Goal: Information Seeking & Learning: Learn about a topic

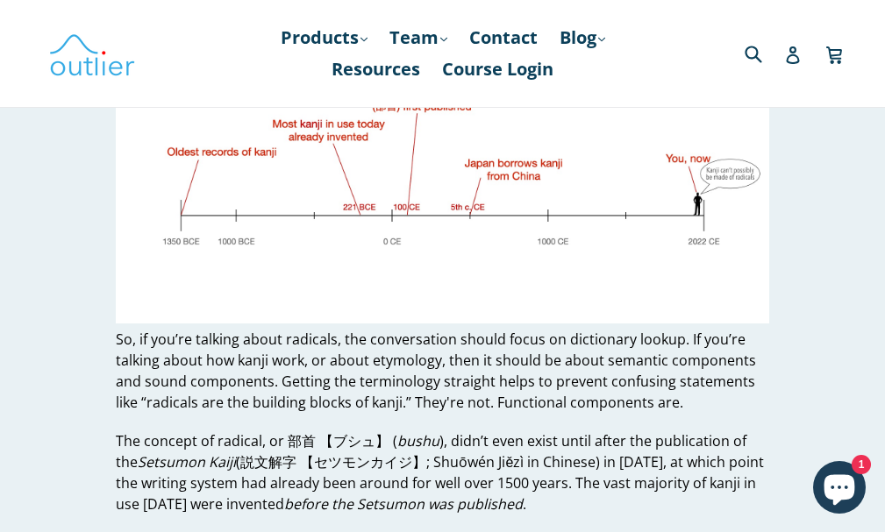
scroll to position [1403, 0]
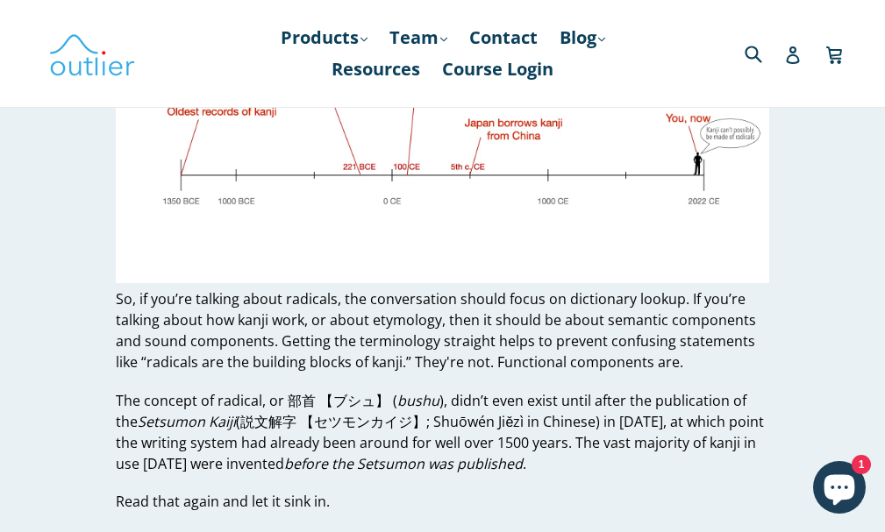
click at [446, 405] on p "The concept of radical, or 部首 【ブシュ】 ( bushu ), didn’t even exist until after th…" at bounding box center [442, 432] width 652 height 84
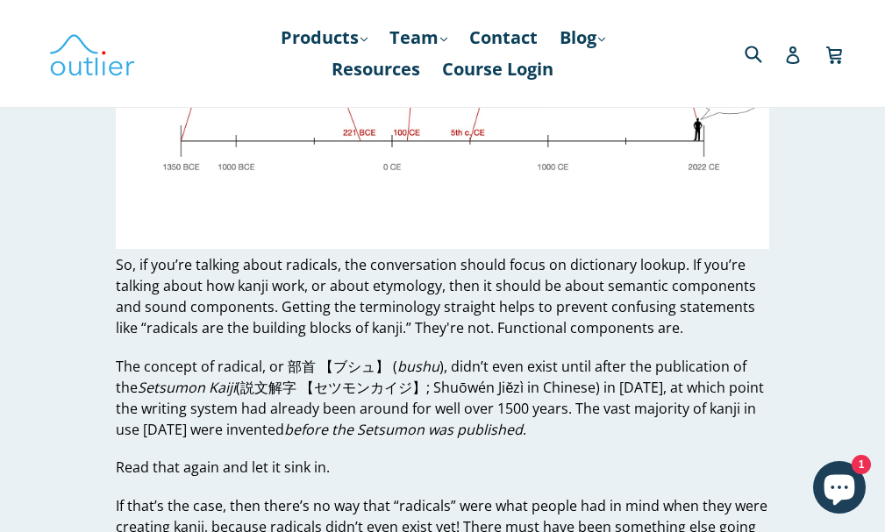
scroll to position [1491, 0]
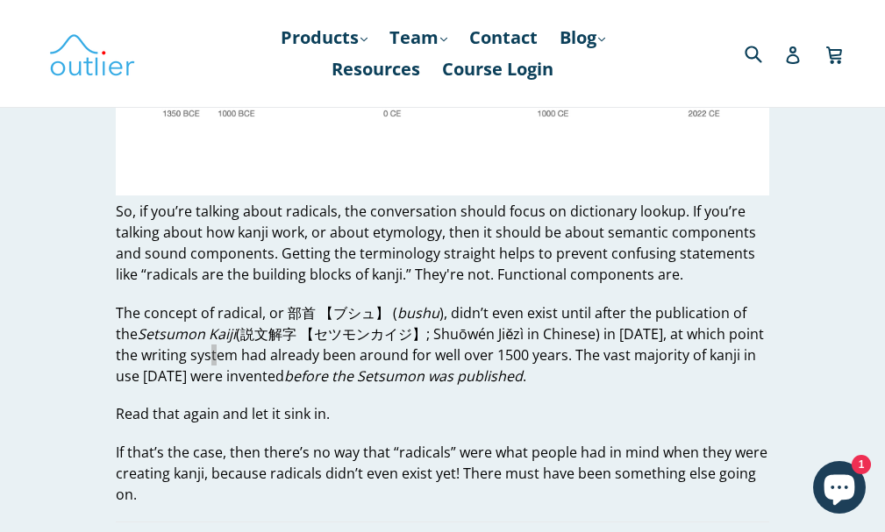
click at [184, 353] on p "The concept of radical, or 部首 【ブシュ】 ( bushu ), didn’t even exist until after th…" at bounding box center [442, 345] width 652 height 84
click at [400, 409] on p "Read that again and let it sink in." at bounding box center [442, 413] width 652 height 21
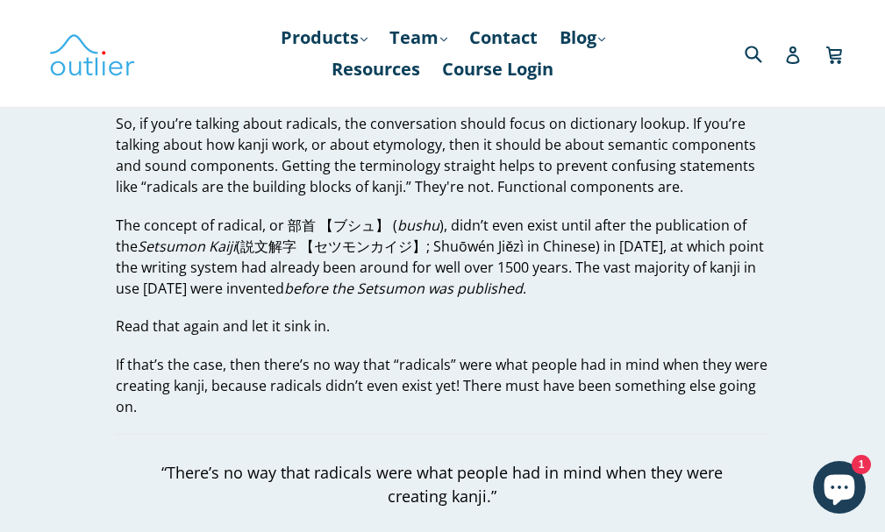
scroll to position [1666, 0]
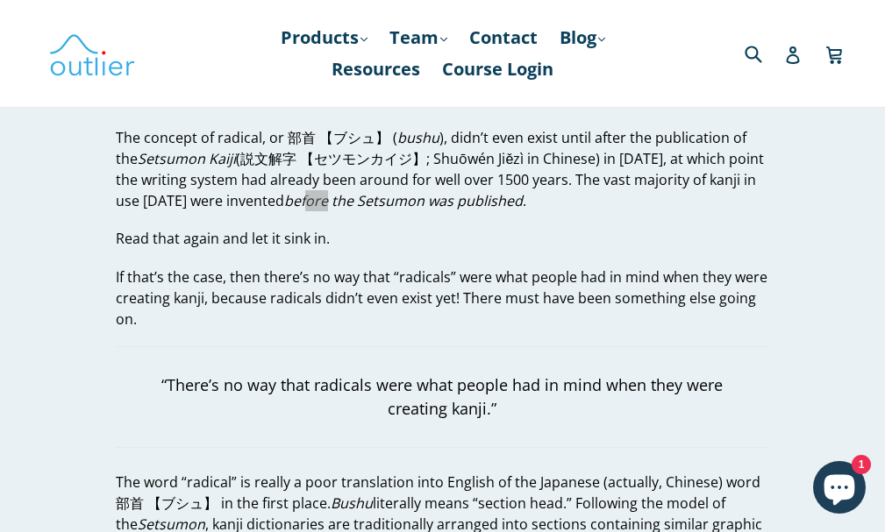
click at [284, 207] on em "before the Setsumon was published" at bounding box center [403, 200] width 239 height 19
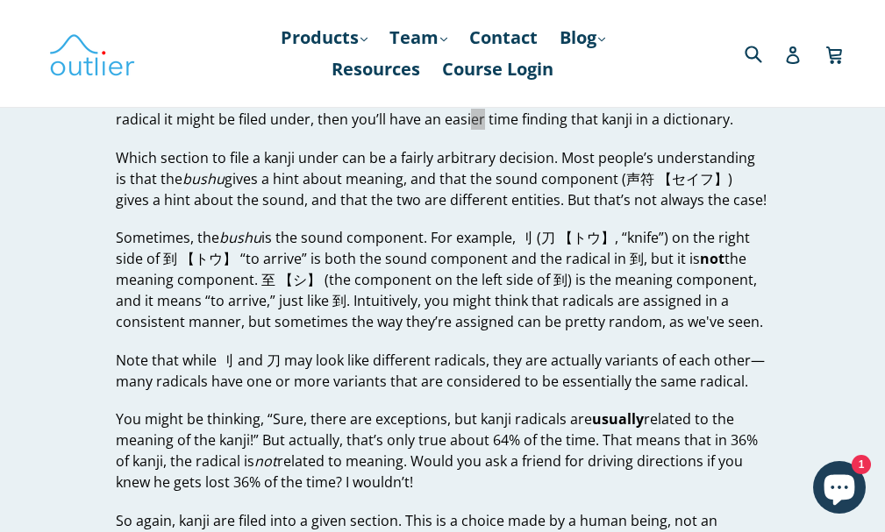
scroll to position [2368, 0]
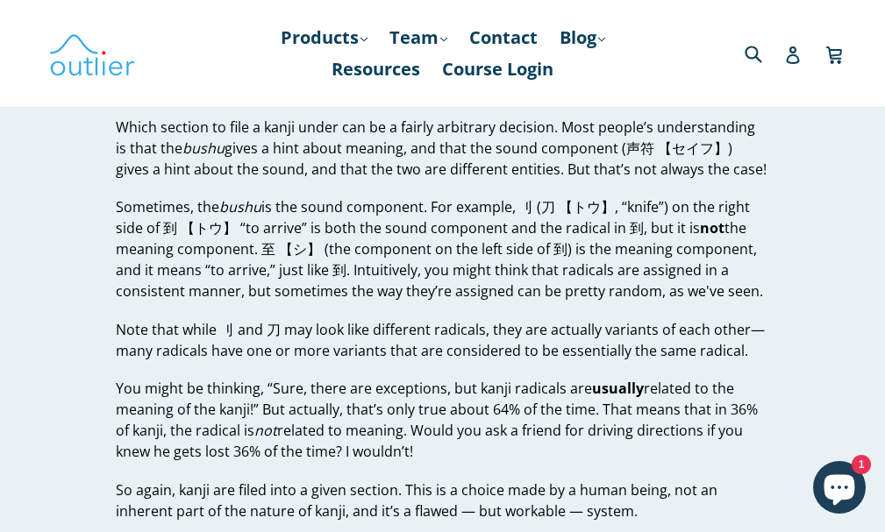
click at [253, 274] on p "Sometimes, the bushu is the sound component. For example, 刂 (刀 【トウ】, “knife”) o…" at bounding box center [442, 248] width 652 height 105
click at [208, 360] on p "Note that while 刂 and 刀 may look like different radicals, they are actually var…" at bounding box center [442, 340] width 652 height 42
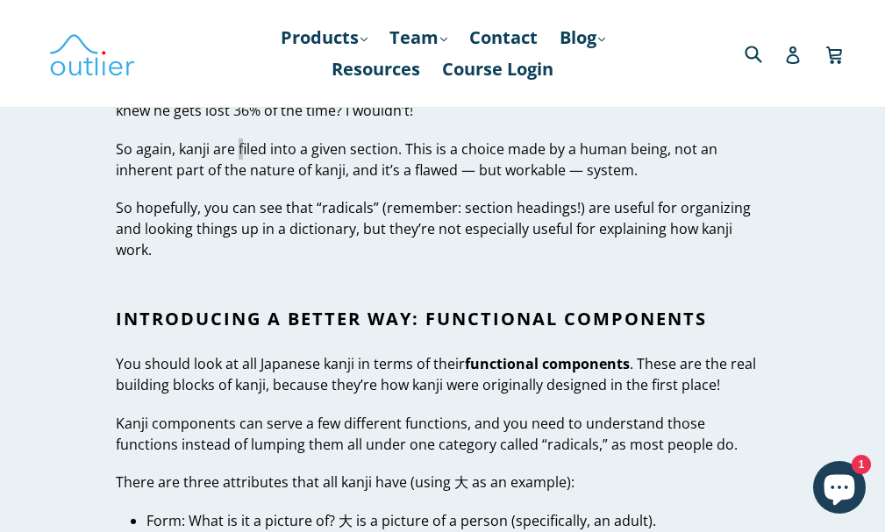
scroll to position [2719, 0]
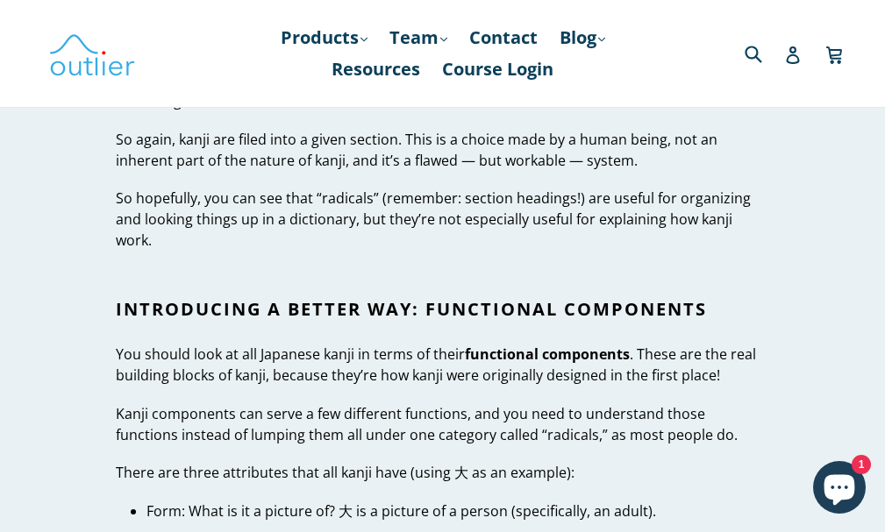
click at [164, 403] on p "Kanji components can serve a few different functions, and you need to understan…" at bounding box center [442, 424] width 652 height 42
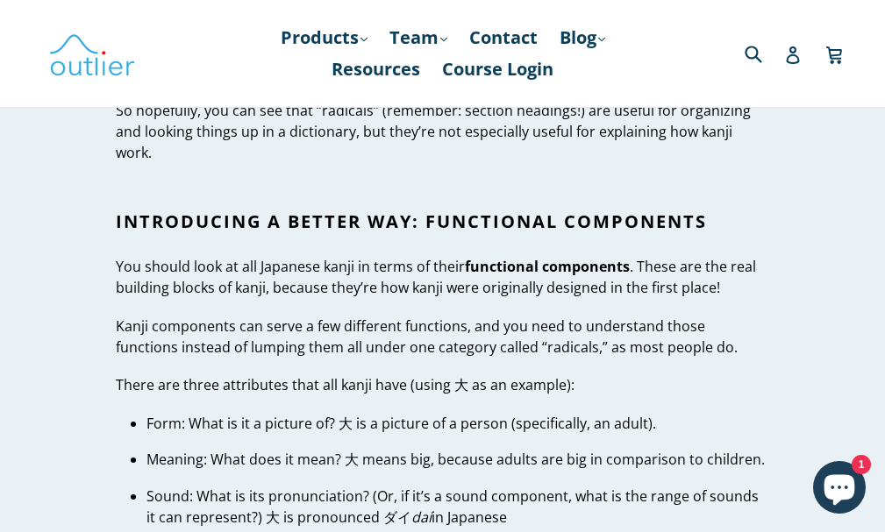
click at [92, 403] on div "Kanji Radicals in Japanese. Don’t Do It. by [PERSON_NAME] [DATE] Kanji Radicals…" at bounding box center [428, 533] width 679 height 6390
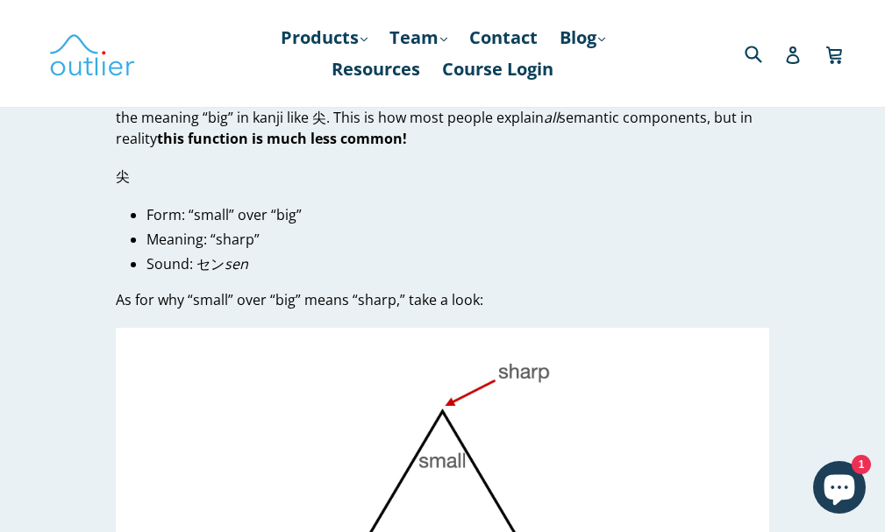
scroll to position [3947, 0]
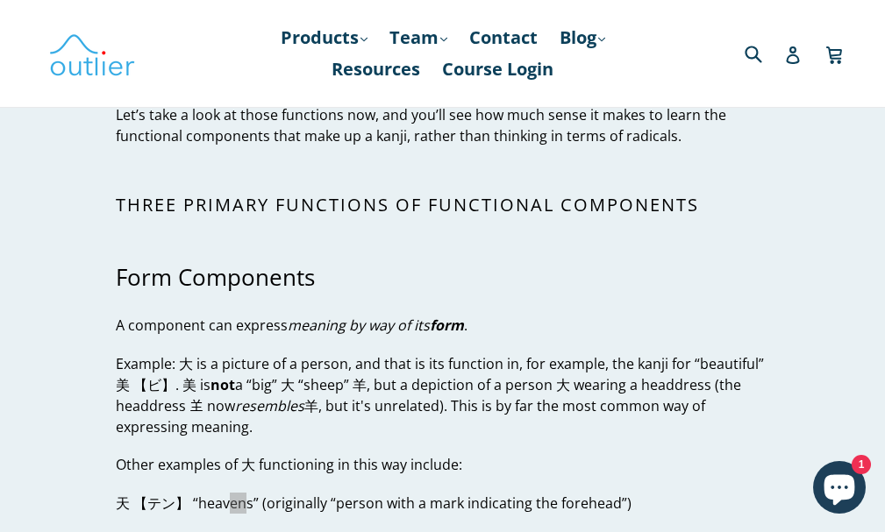
scroll to position [3245, 0]
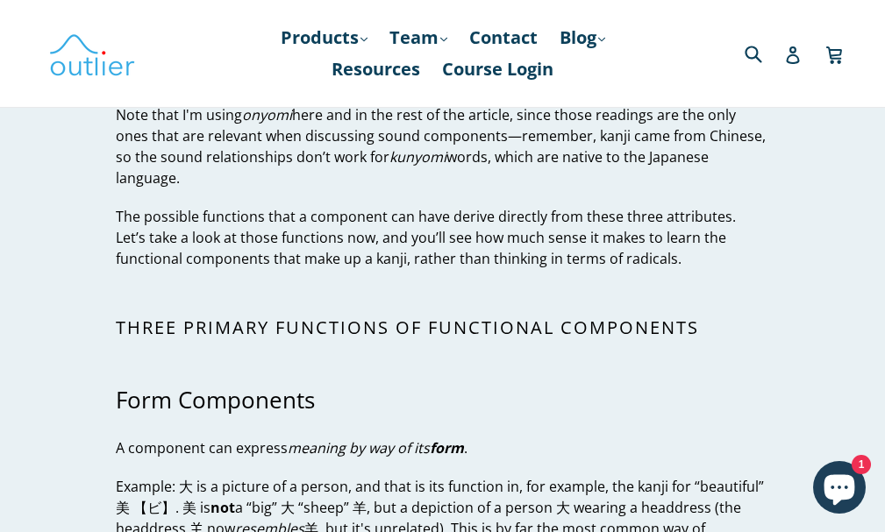
drag, startPoint x: 7, startPoint y: 356, endPoint x: 27, endPoint y: 364, distance: 21.7
click at [8, 356] on article "Kanji Radicals in Japanese. Don’t Do It. by [PERSON_NAME] [DATE] Kanji Radicals…" at bounding box center [442, 95] width 885 height 6390
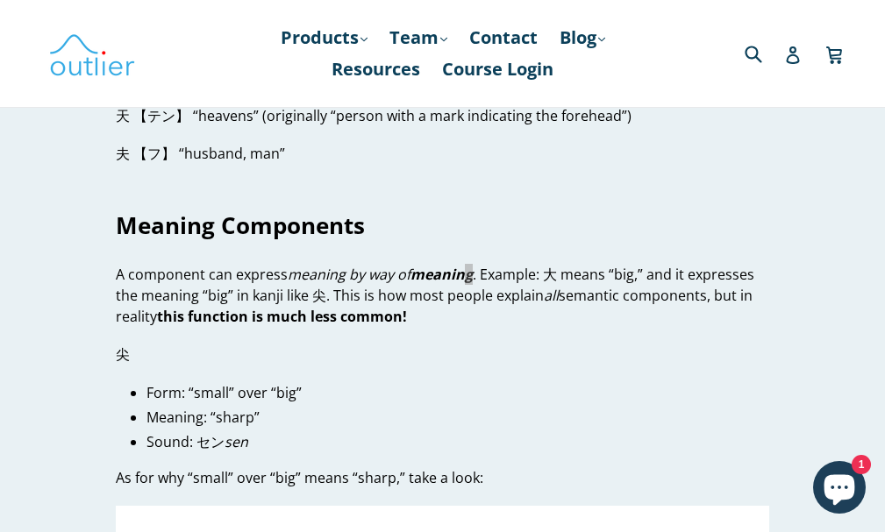
scroll to position [3947, 0]
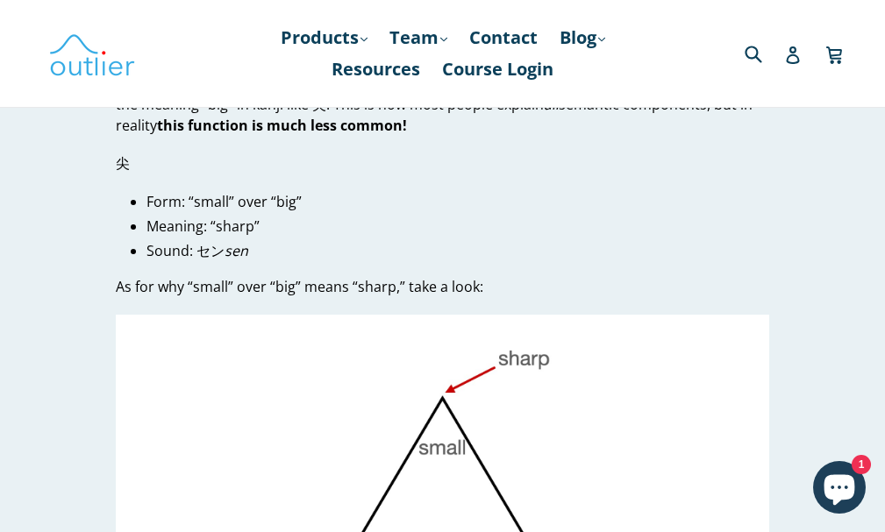
click at [149, 341] on img at bounding box center [442, 498] width 652 height 367
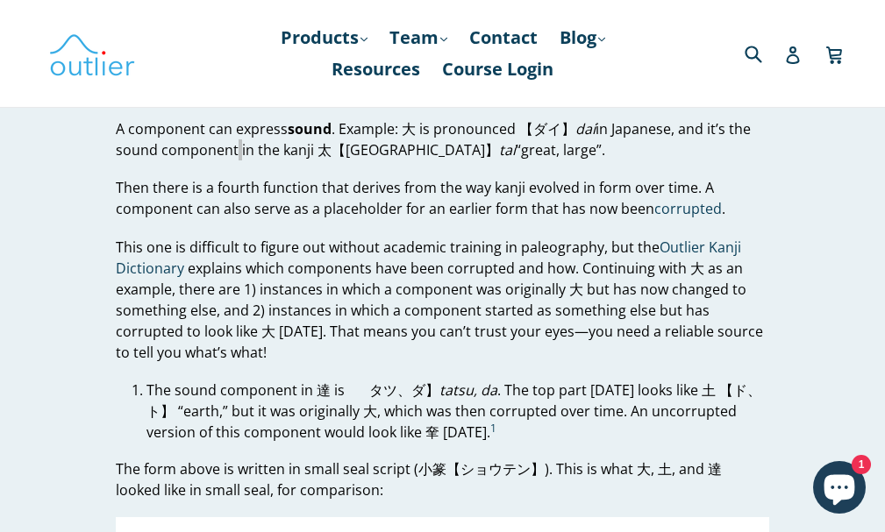
scroll to position [4736, 0]
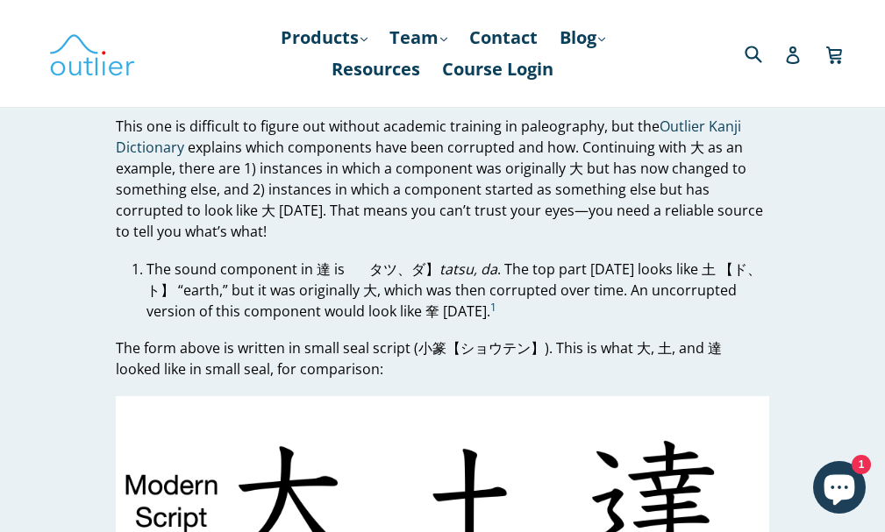
drag, startPoint x: 46, startPoint y: 306, endPoint x: 204, endPoint y: 264, distance: 163.4
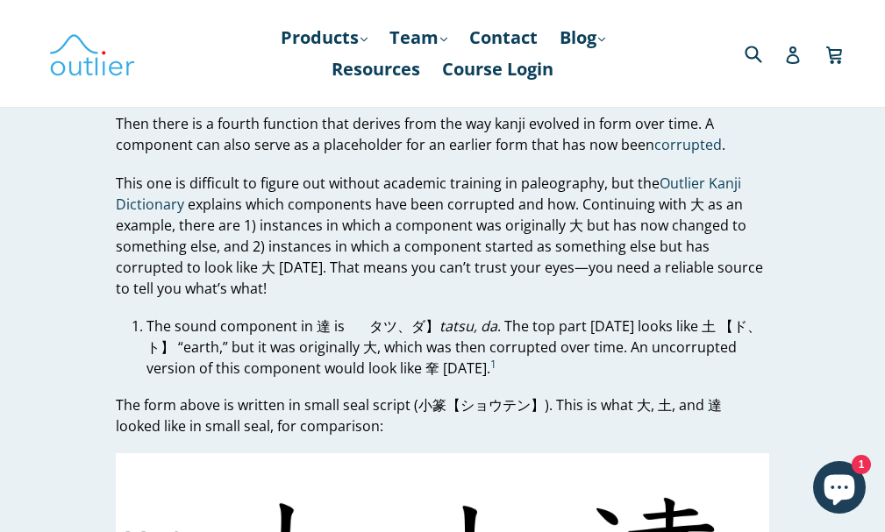
scroll to position [4648, 0]
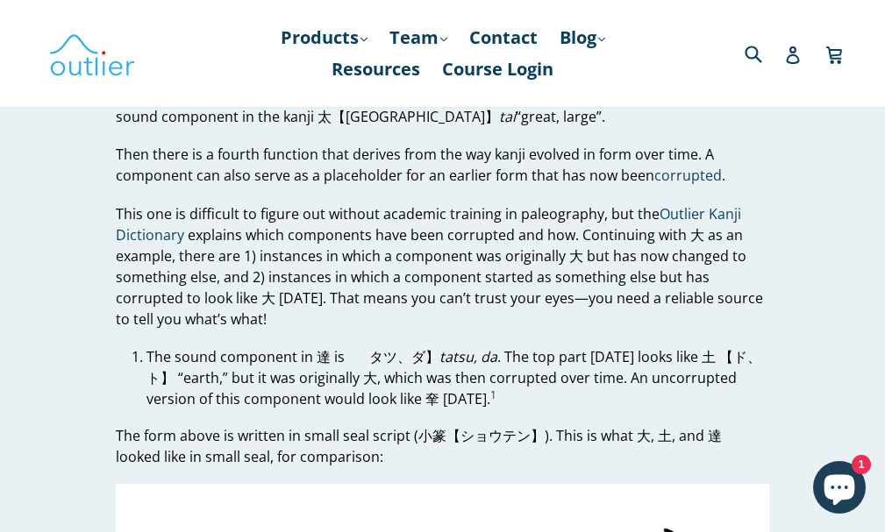
click at [320, 220] on p "This one is difficult to figure out without academic training in paleography, b…" at bounding box center [442, 266] width 652 height 126
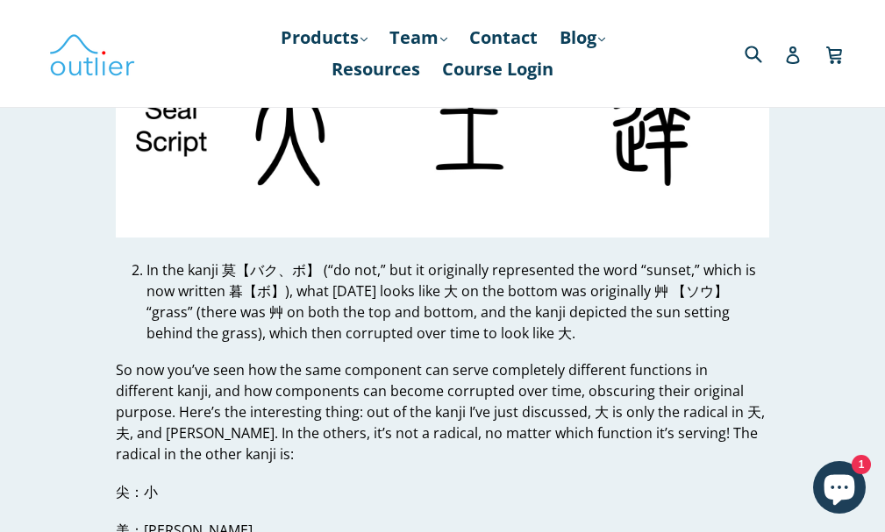
scroll to position [5350, 0]
